Goal: Find specific page/section: Find specific page/section

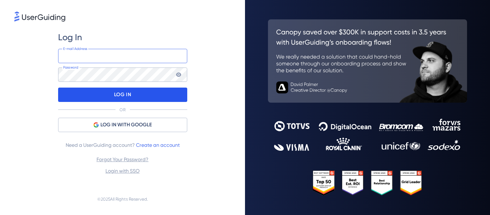
type input "[PERSON_NAME][EMAIL_ADDRESS][PERSON_NAME][DOMAIN_NAME]"
click at [125, 92] on p "LOG IN" at bounding box center [122, 94] width 17 height 11
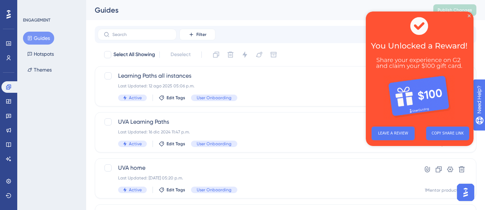
click at [468, 13] on img at bounding box center [420, 65] width 108 height 109
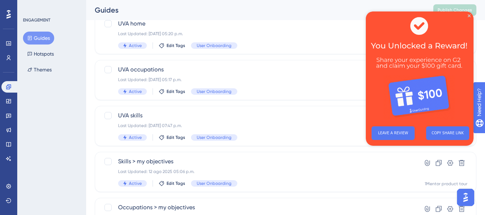
scroll to position [179, 0]
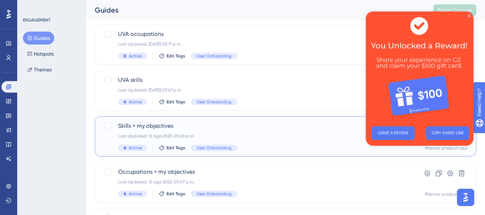
click at [201, 126] on span "Skills > my objectives" at bounding box center [256, 126] width 277 height 9
